Goal: Task Accomplishment & Management: Complete application form

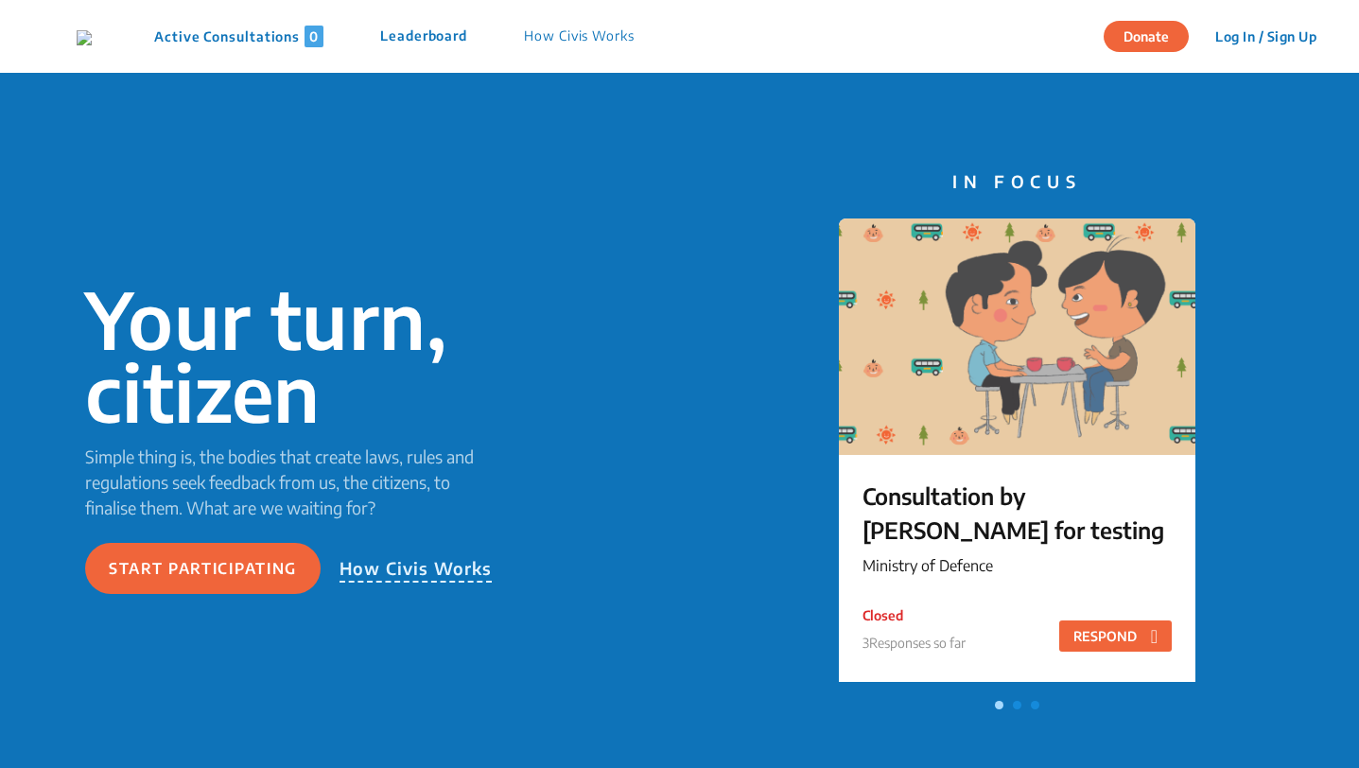
click at [1239, 32] on button "Log In / Sign Up" at bounding box center [1266, 36] width 126 height 29
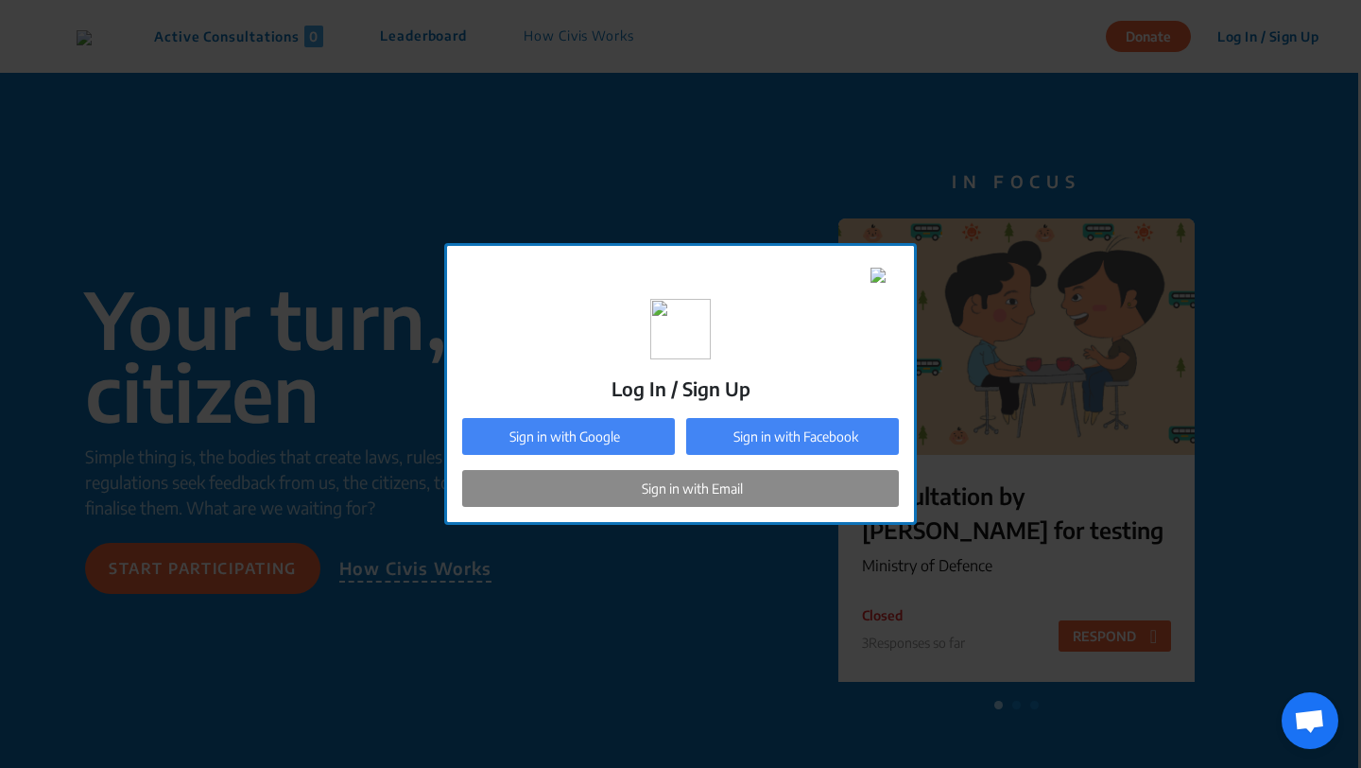
click at [610, 493] on div "Sign in with Email" at bounding box center [680, 488] width 437 height 37
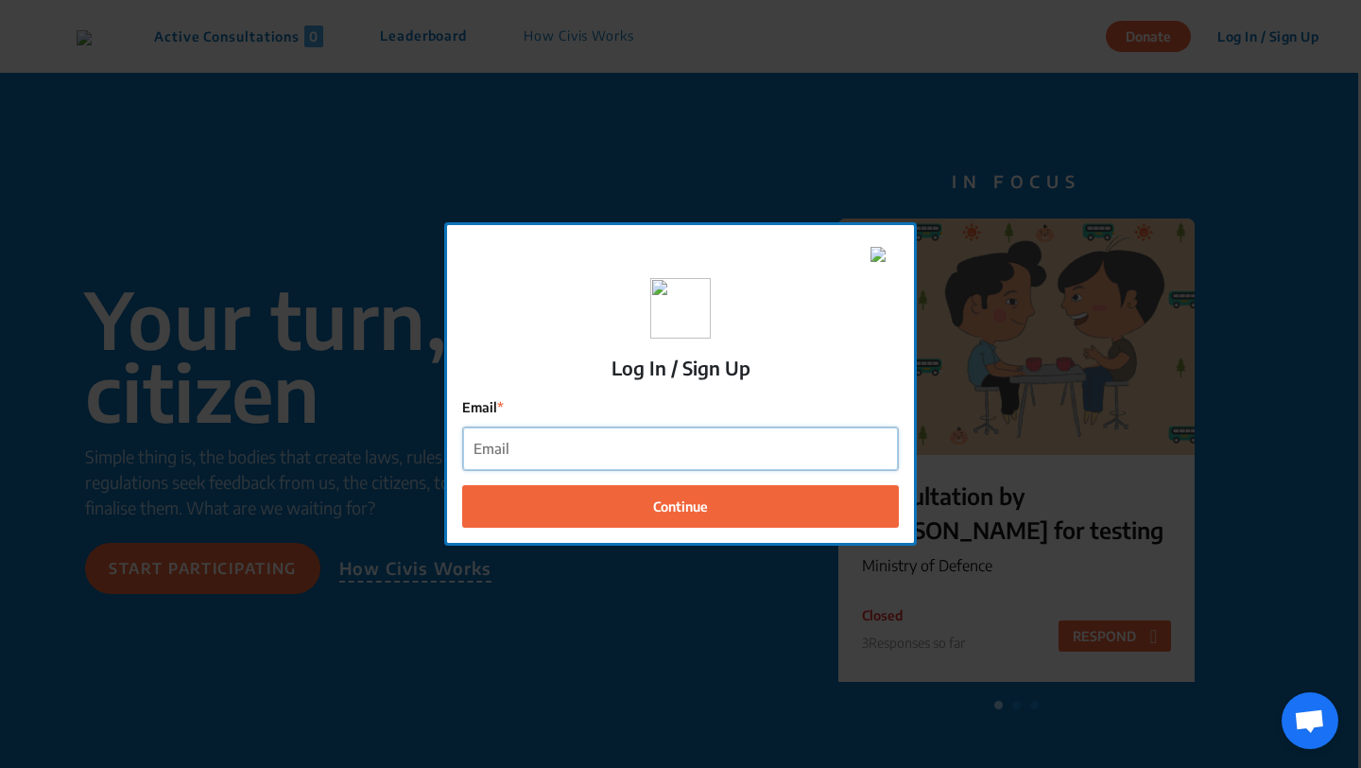
click at [523, 441] on input "Email" at bounding box center [680, 448] width 435 height 43
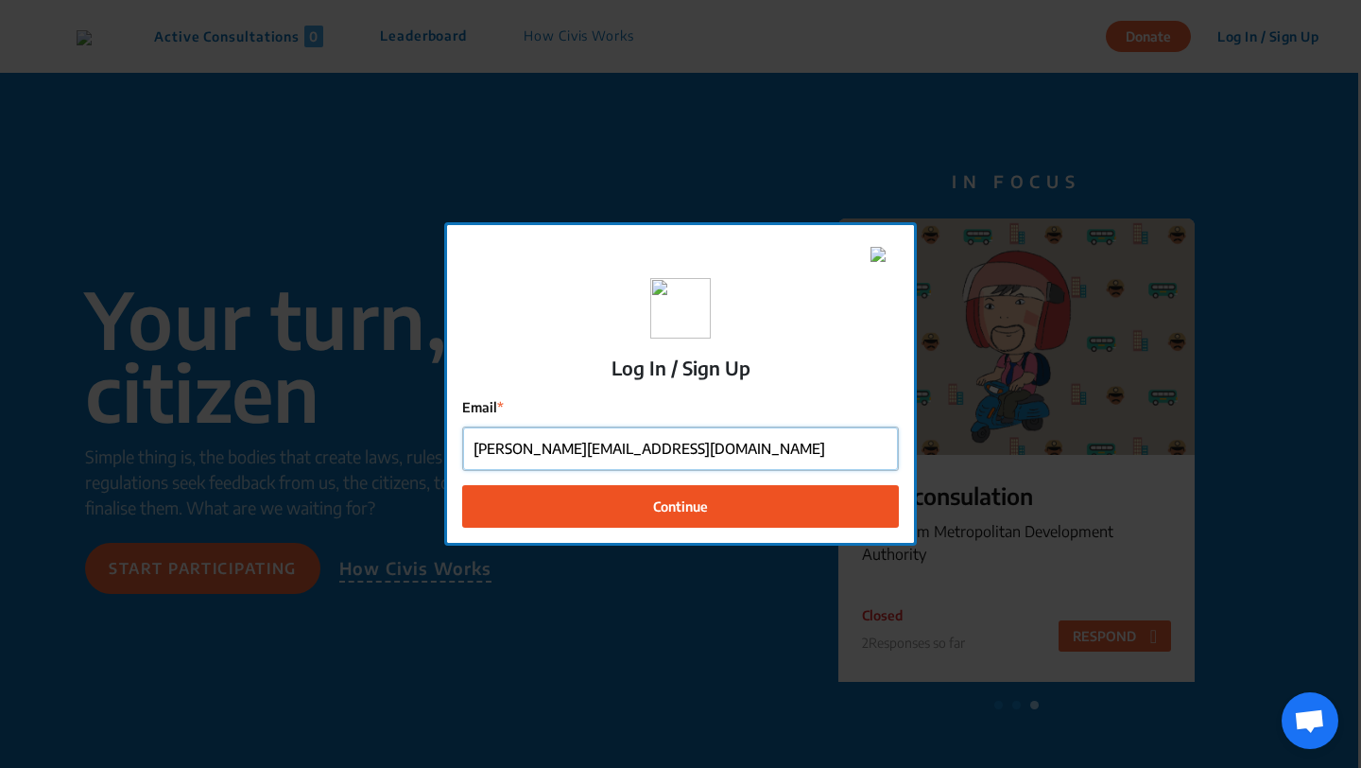
type input "[PERSON_NAME][EMAIL_ADDRESS][DOMAIN_NAME]"
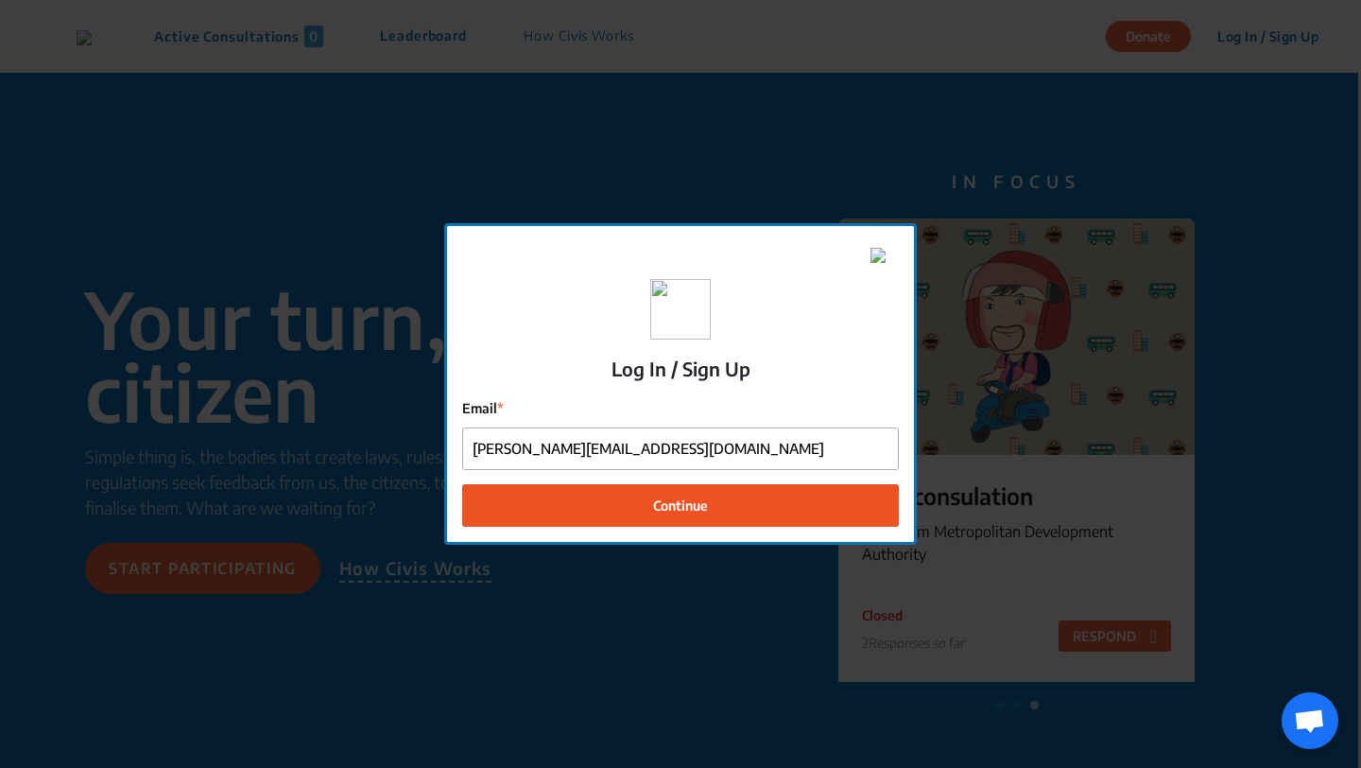
click at [581, 498] on button "Continue" at bounding box center [680, 505] width 437 height 43
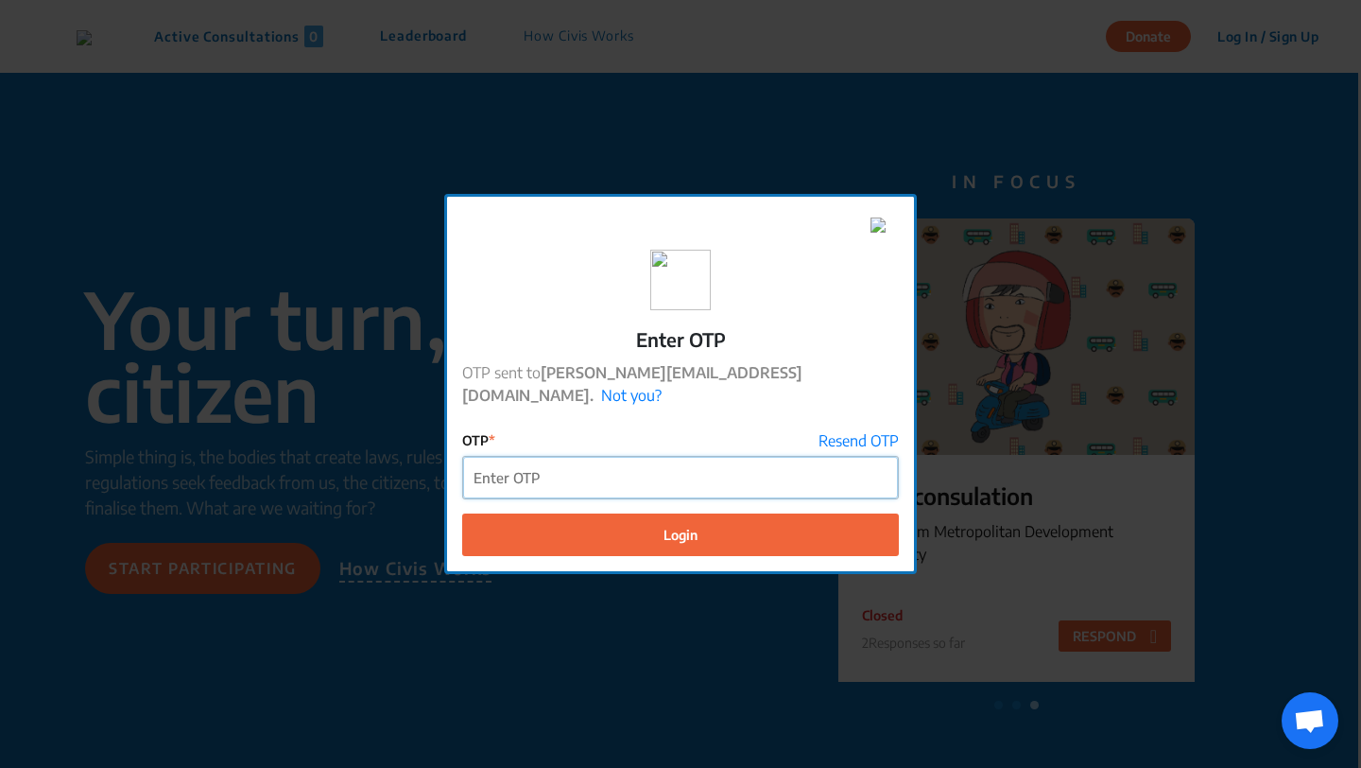
click at [582, 466] on input "OTP" at bounding box center [680, 478] width 435 height 43
paste input "526805"
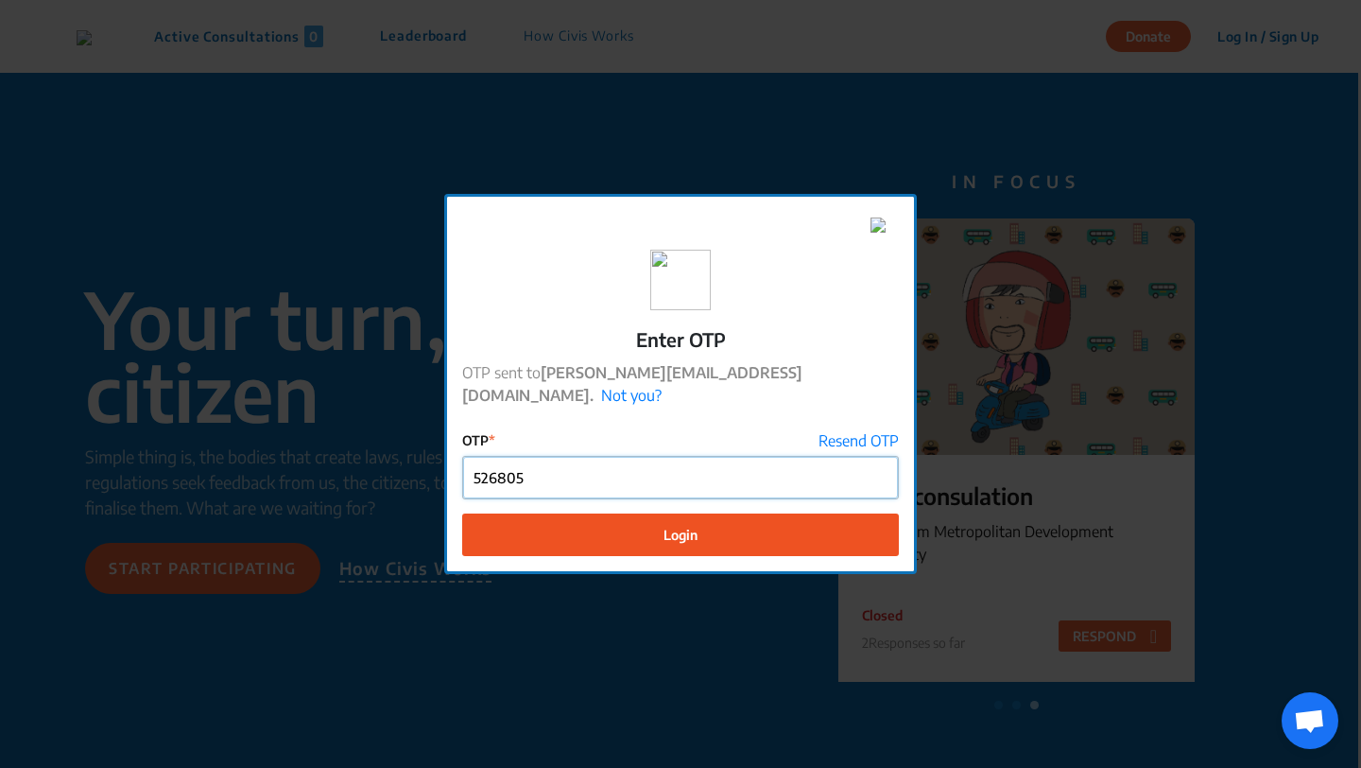
type input "526805"
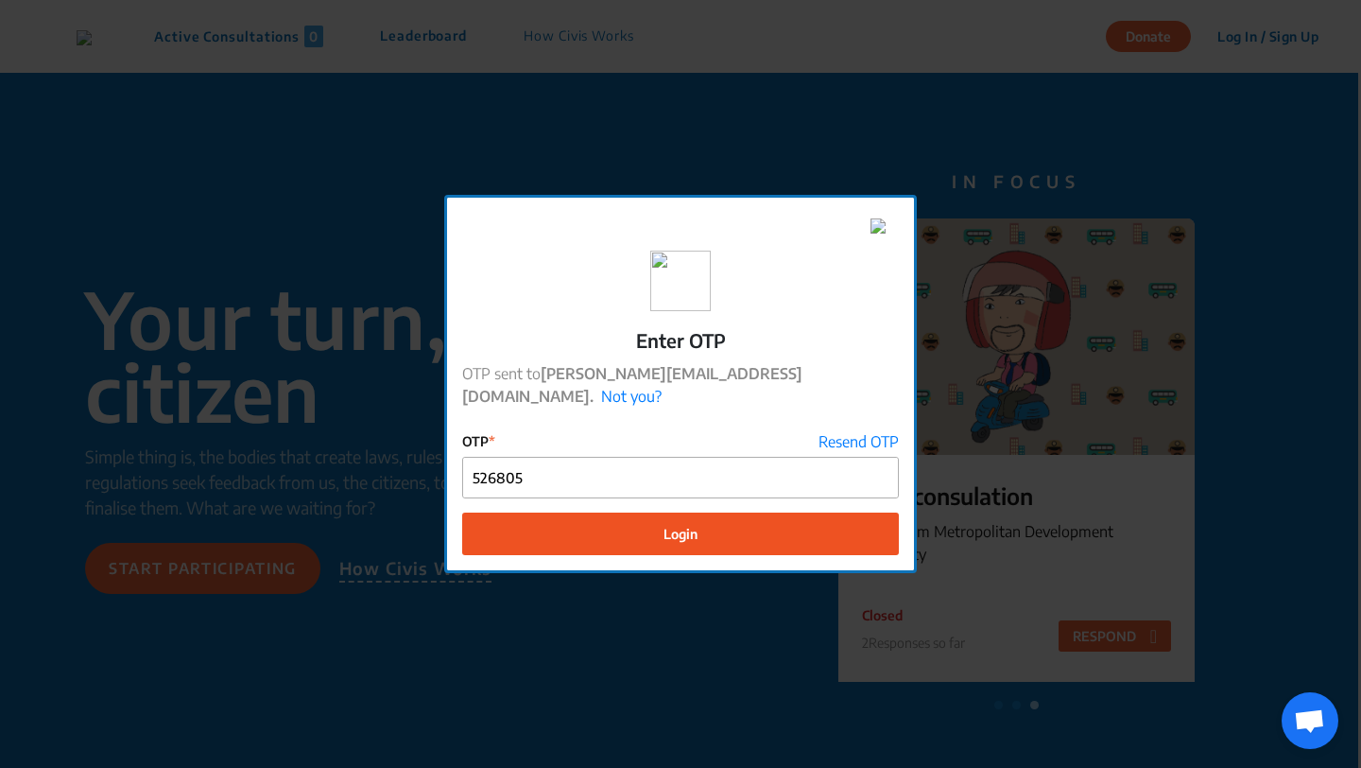
click at [580, 512] on button "Login" at bounding box center [680, 533] width 437 height 43
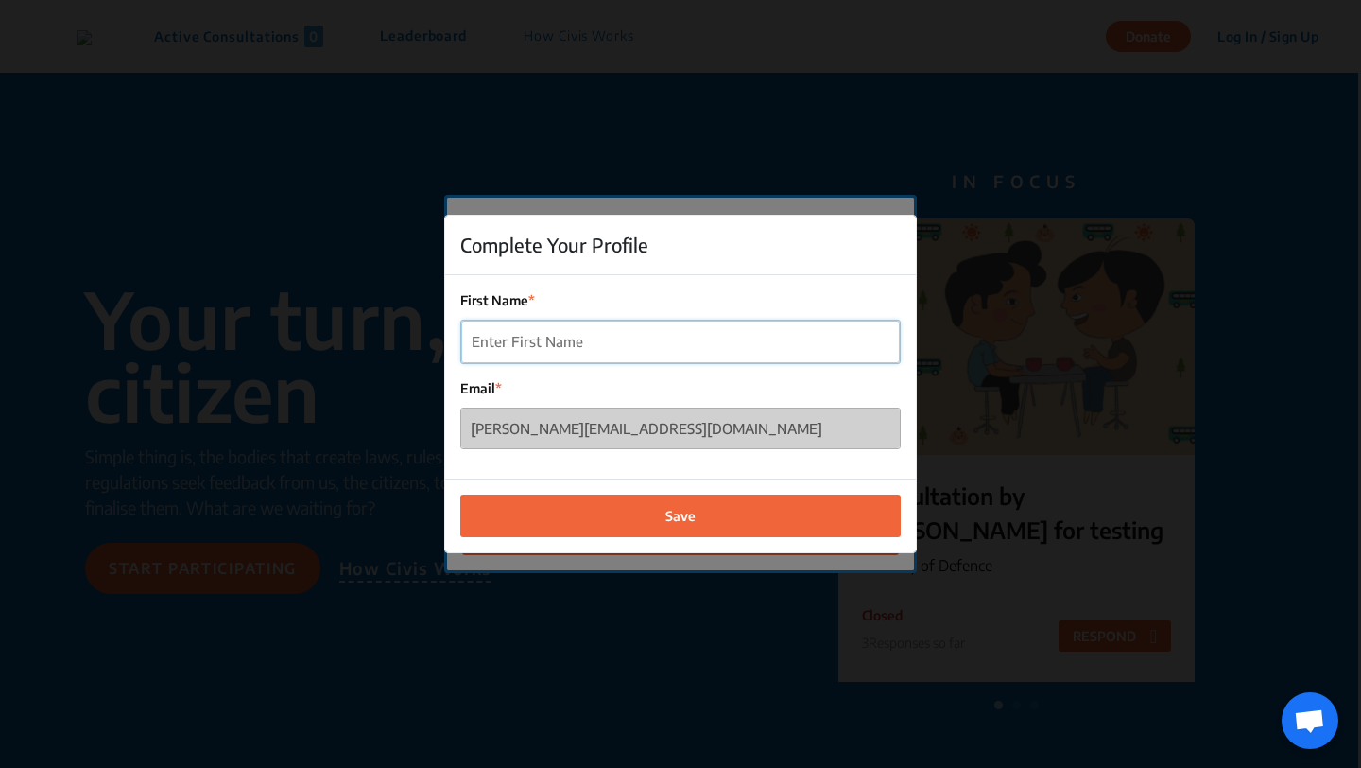
click at [535, 335] on input "First Name" at bounding box center [680, 342] width 439 height 43
click at [595, 299] on label "First Name" at bounding box center [680, 301] width 441 height 20
click at [595, 321] on input "First Name" at bounding box center [680, 342] width 439 height 43
click at [595, 299] on label "First Name" at bounding box center [680, 301] width 441 height 20
click at [595, 321] on input "First Name" at bounding box center [680, 342] width 439 height 43
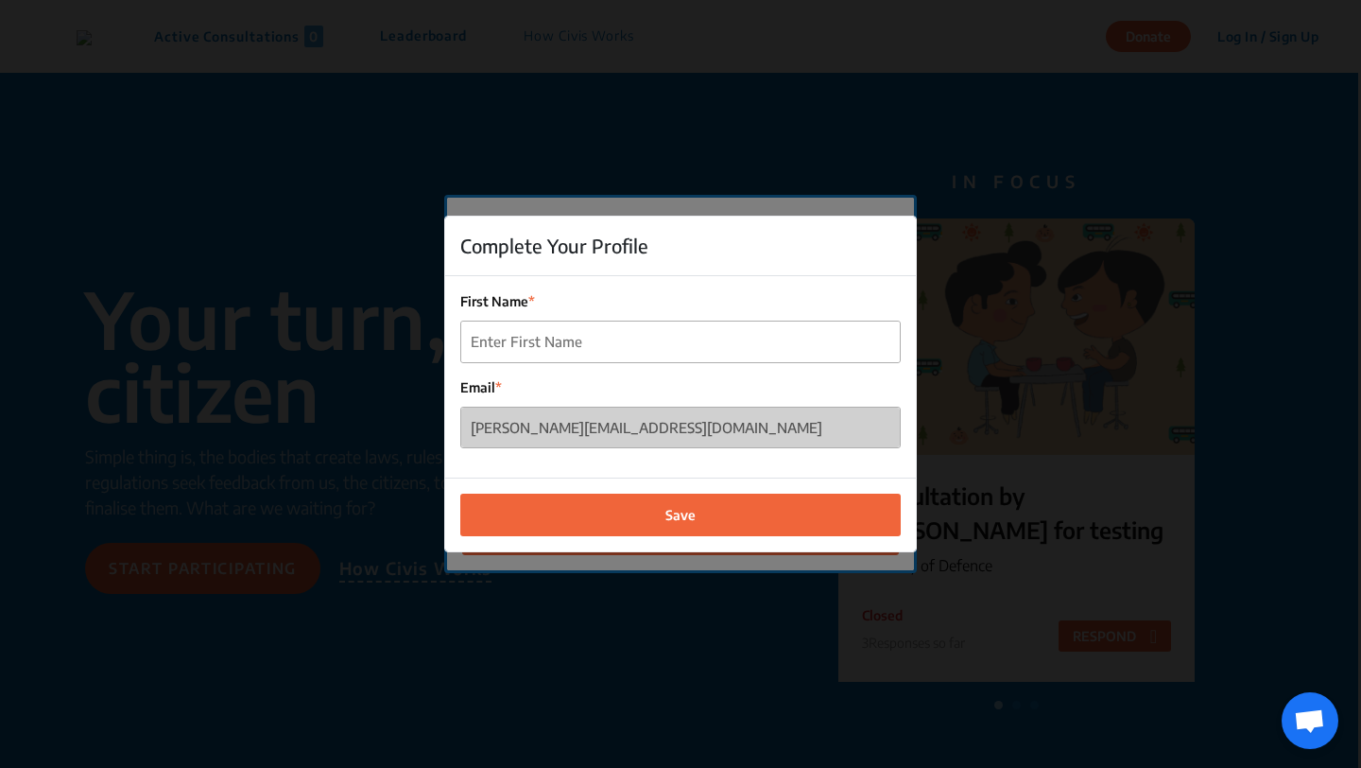
click at [571, 460] on div "First Name Email [PERSON_NAME][EMAIL_ADDRESS][DOMAIN_NAME]" at bounding box center [680, 376] width 471 height 201
click at [583, 350] on input "First Name" at bounding box center [680, 342] width 439 height 43
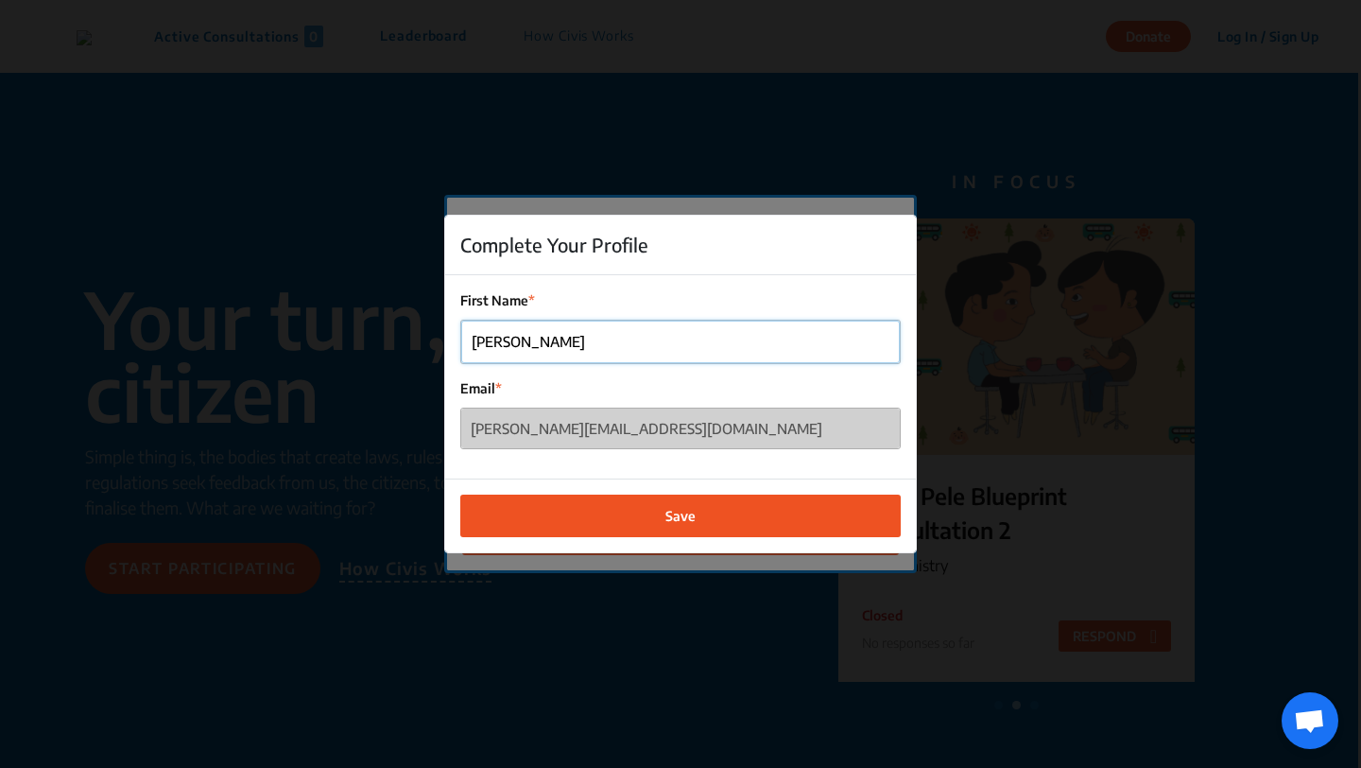
type input "[PERSON_NAME]"
click at [657, 514] on button "Save" at bounding box center [680, 515] width 441 height 43
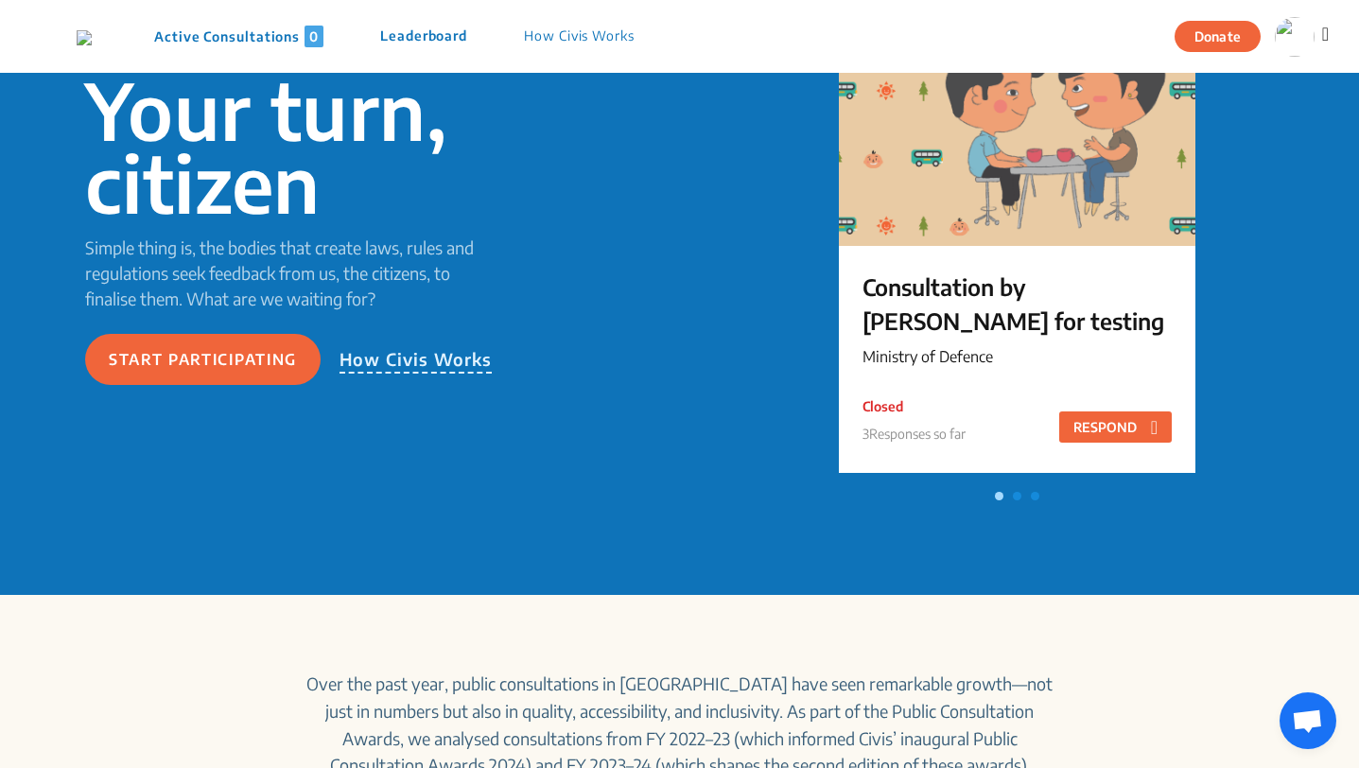
scroll to position [56, 0]
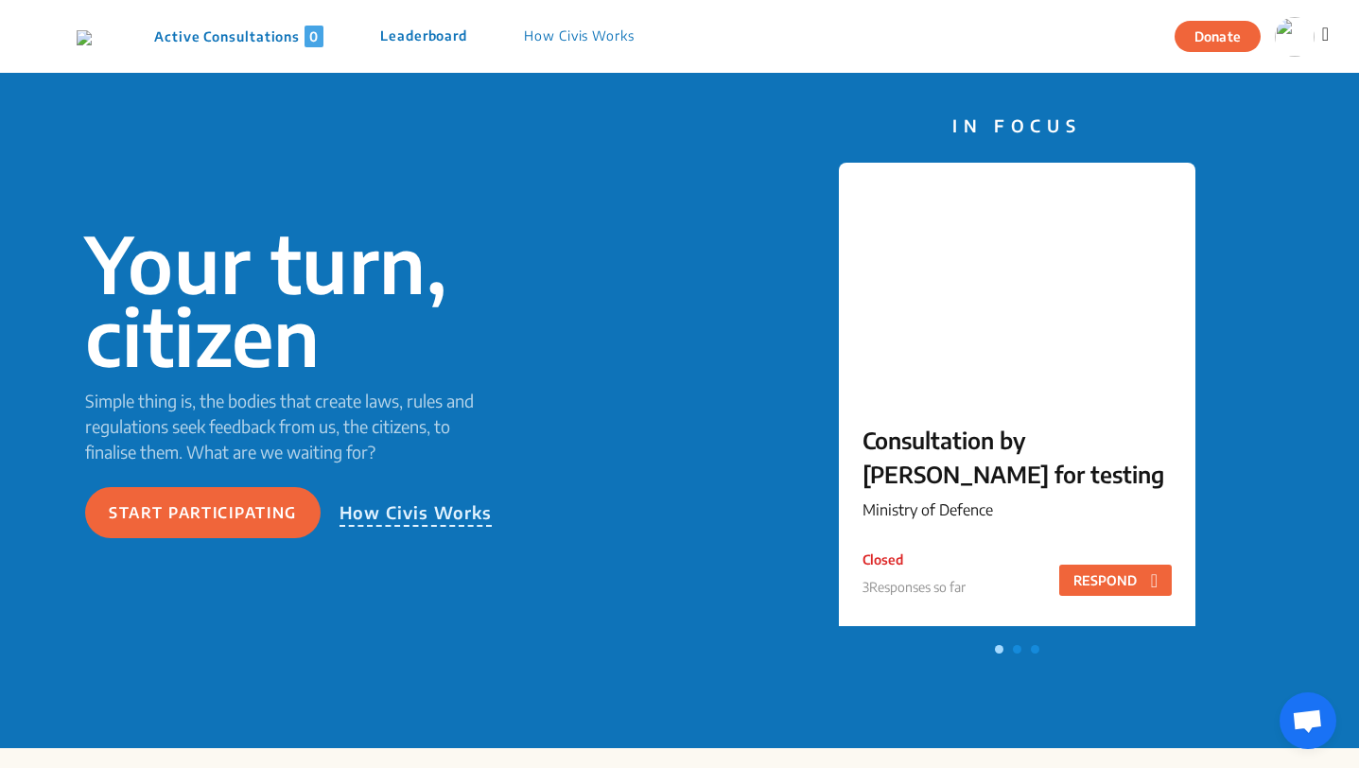
scroll to position [56, 0]
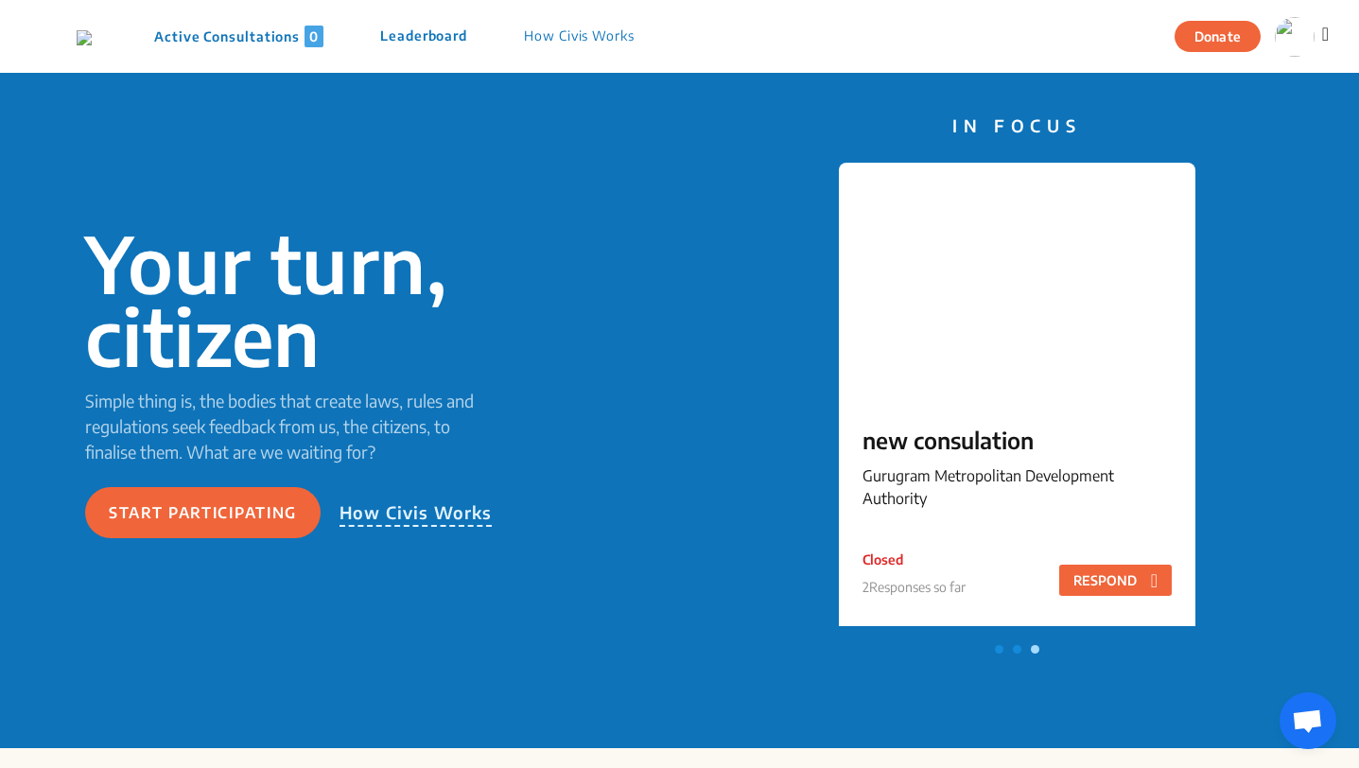
click at [289, 133] on div "Your turn, citizen Simple thing is, the bodies that create laws, rules and regu…" at bounding box center [679, 382] width 1359 height 731
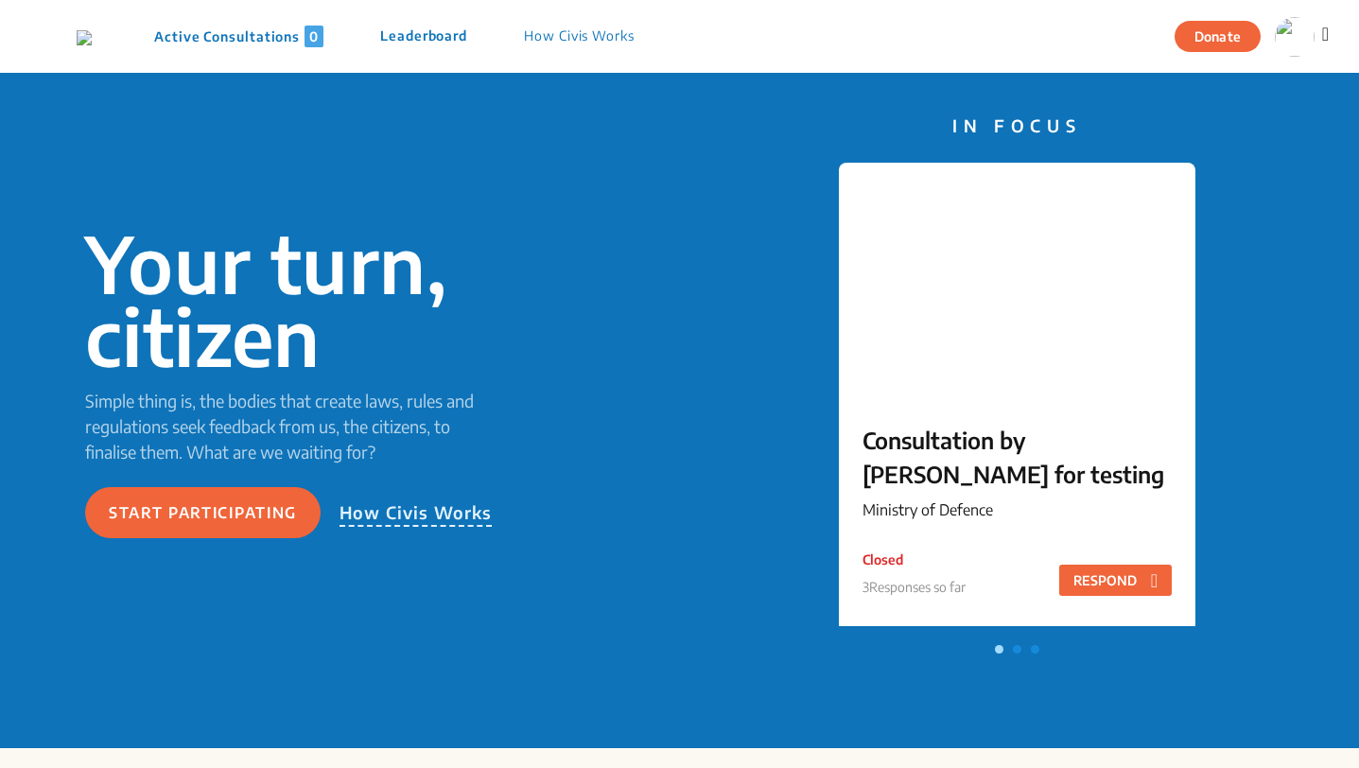
scroll to position [56, 0]
